Goal: Task Accomplishment & Management: Complete application form

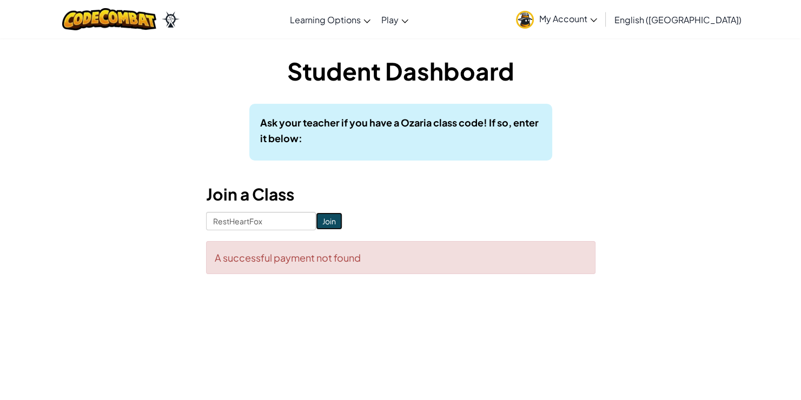
click at [320, 224] on input "Join" at bounding box center [329, 221] width 27 height 17
click at [324, 224] on input "Join" at bounding box center [329, 221] width 27 height 17
click at [293, 268] on div "A successful payment not found" at bounding box center [401, 257] width 390 height 33
click at [291, 268] on div "A successful payment not found" at bounding box center [401, 257] width 390 height 33
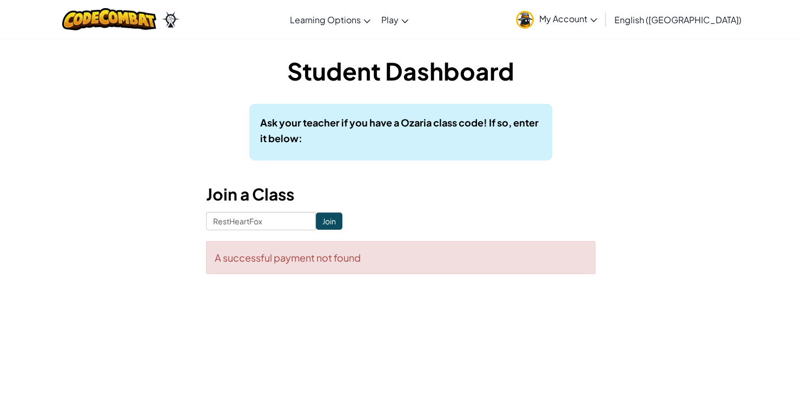
click at [267, 292] on div "Student Dashboard Ask your teacher if you have a Ozaria class code! If so, ente…" at bounding box center [400, 169] width 633 height 263
drag, startPoint x: 27, startPoint y: 273, endPoint x: 258, endPoint y: 233, distance: 235.0
drag, startPoint x: 258, startPoint y: 233, endPoint x: 203, endPoint y: 190, distance: 69.5
drag, startPoint x: 203, startPoint y: 190, endPoint x: 136, endPoint y: 271, distance: 104.1
drag, startPoint x: 136, startPoint y: 271, endPoint x: 542, endPoint y: 213, distance: 409.8
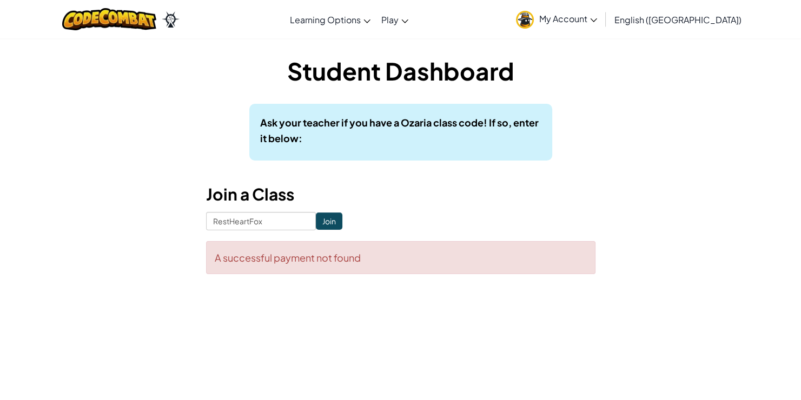
click at [542, 213] on form "RestHeartFox Join A successful payment not found" at bounding box center [401, 243] width 390 height 62
drag, startPoint x: 263, startPoint y: 219, endPoint x: 257, endPoint y: 221, distance: 6.3
click at [257, 221] on input "RestHeartFox" at bounding box center [261, 221] width 110 height 18
type input "R"
type input "f"
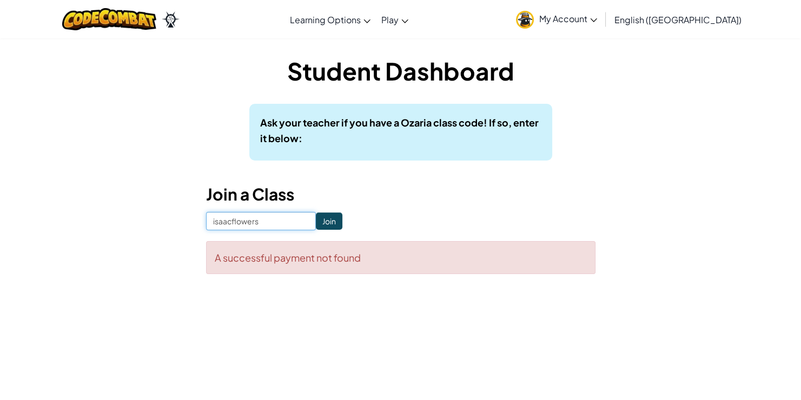
click at [268, 226] on input "isaacflowers" at bounding box center [261, 221] width 110 height 18
type input "i"
type input "R"
